Goal: Entertainment & Leisure: Browse casually

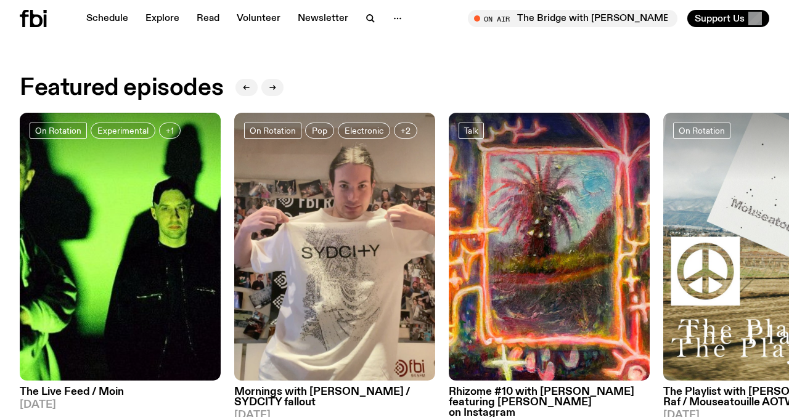
scroll to position [572, 0]
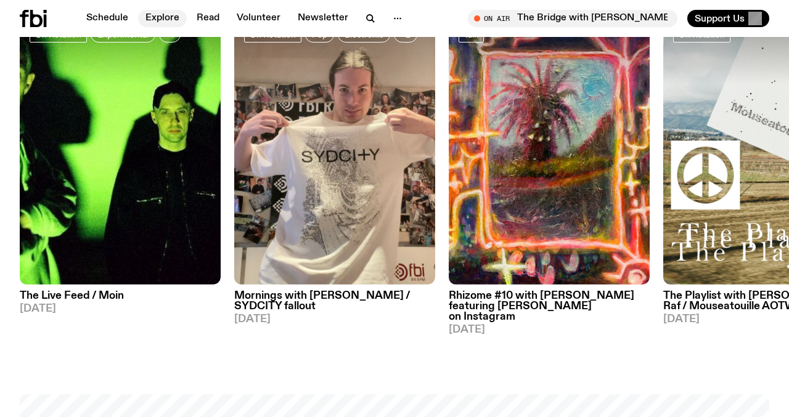
click at [159, 14] on link "Explore" at bounding box center [162, 18] width 49 height 17
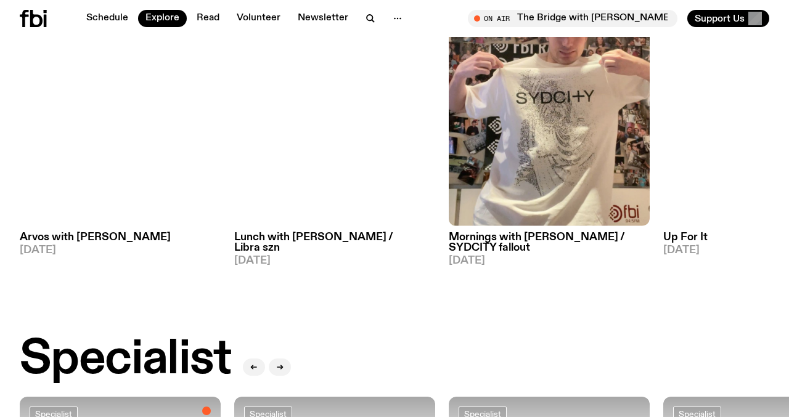
scroll to position [604, 0]
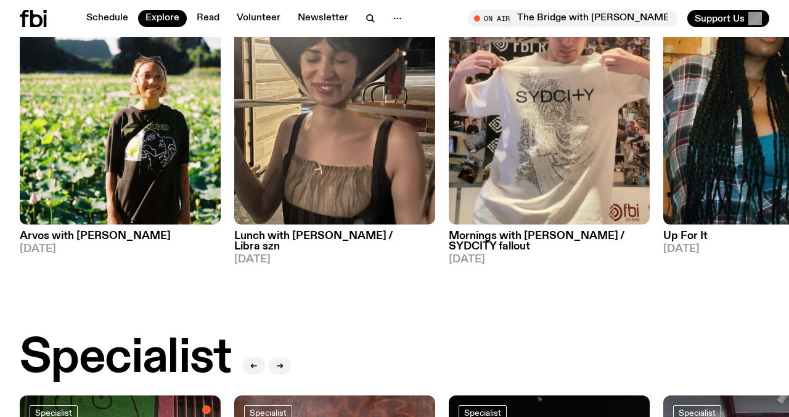
click at [112, 123] on img at bounding box center [120, 91] width 201 height 268
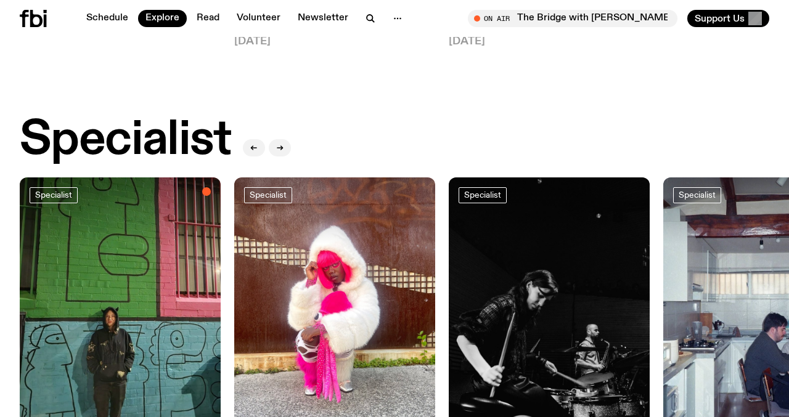
scroll to position [823, 0]
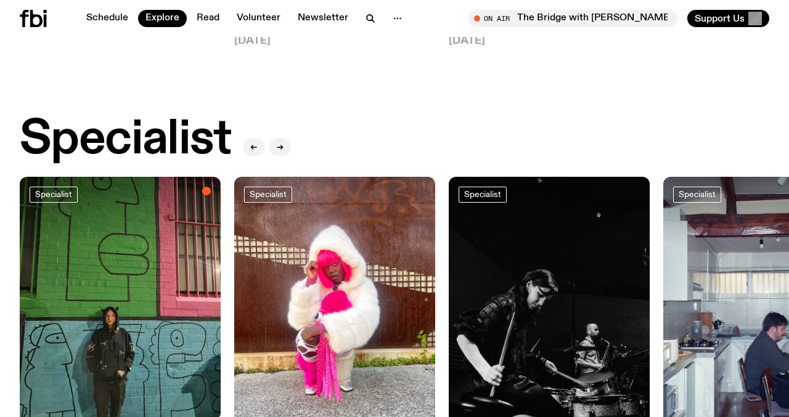
click at [126, 290] on img at bounding box center [120, 311] width 201 height 268
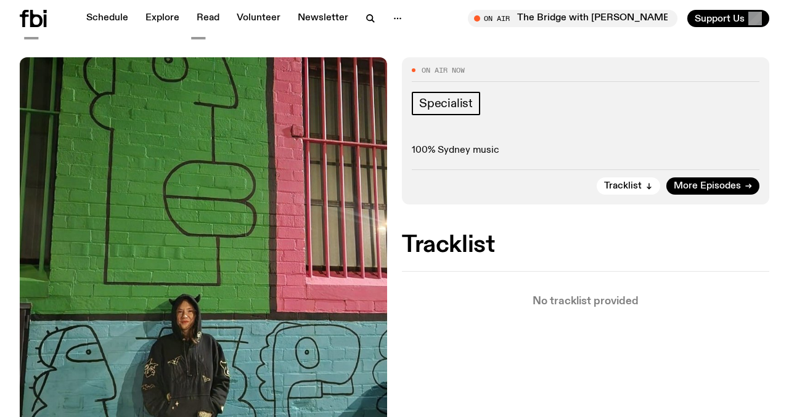
scroll to position [204, 0]
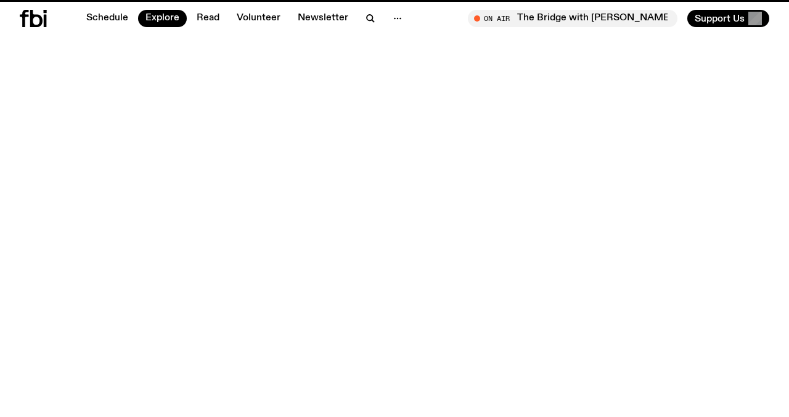
scroll to position [823, 0]
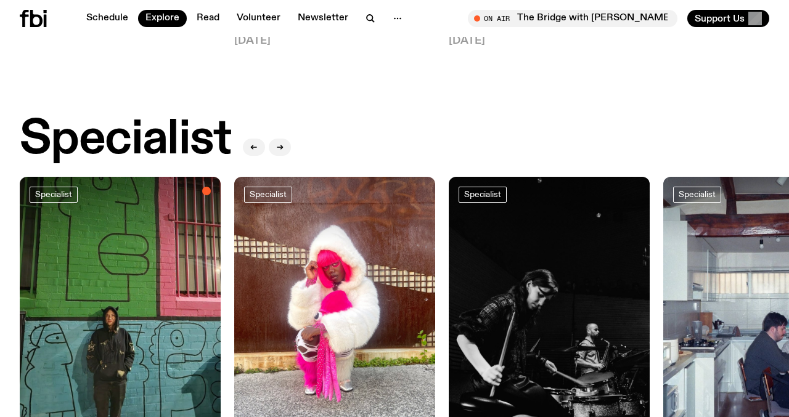
click at [280, 259] on img at bounding box center [334, 311] width 201 height 268
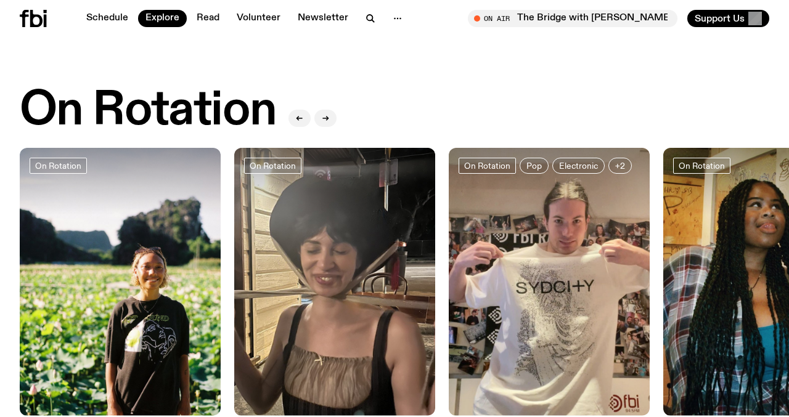
scroll to position [414, 0]
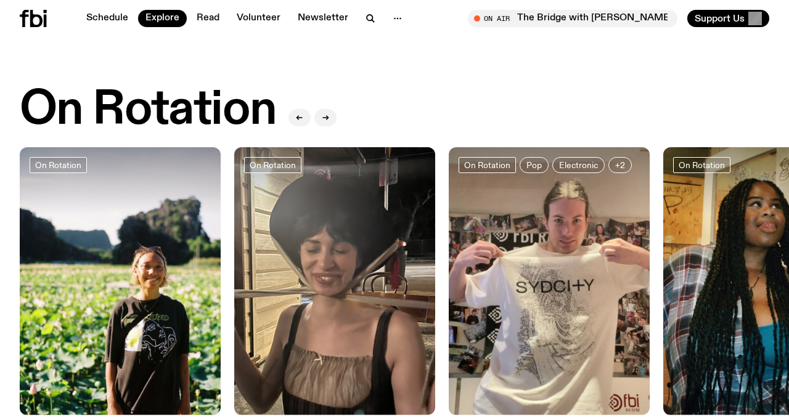
click at [299, 269] on img at bounding box center [334, 281] width 201 height 268
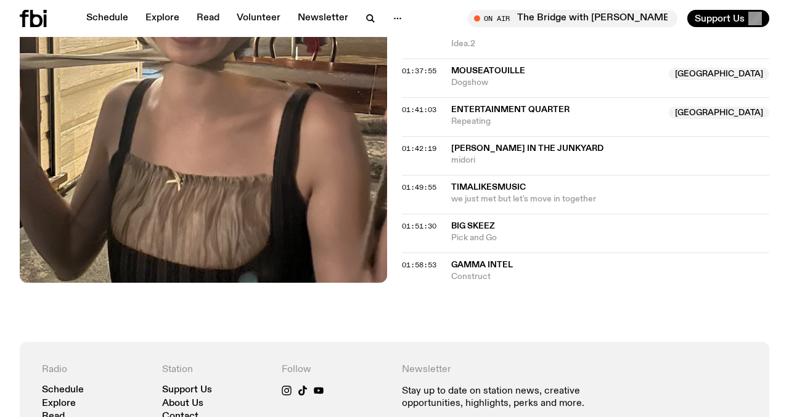
scroll to position [1231, 0]
